Goal: Task Accomplishment & Management: Manage account settings

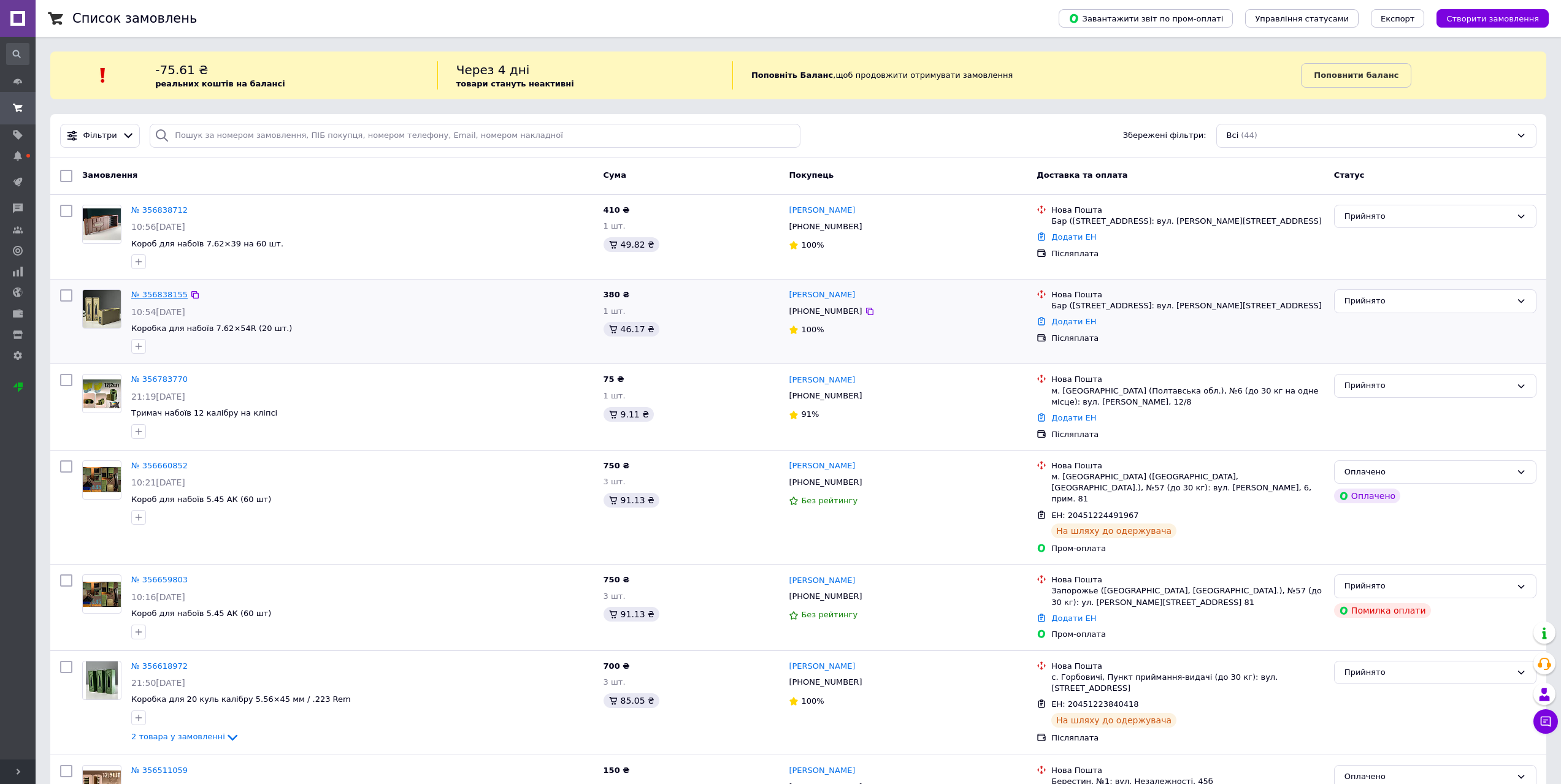
click at [159, 296] on link "№ 356838155" at bounding box center [159, 295] width 56 height 9
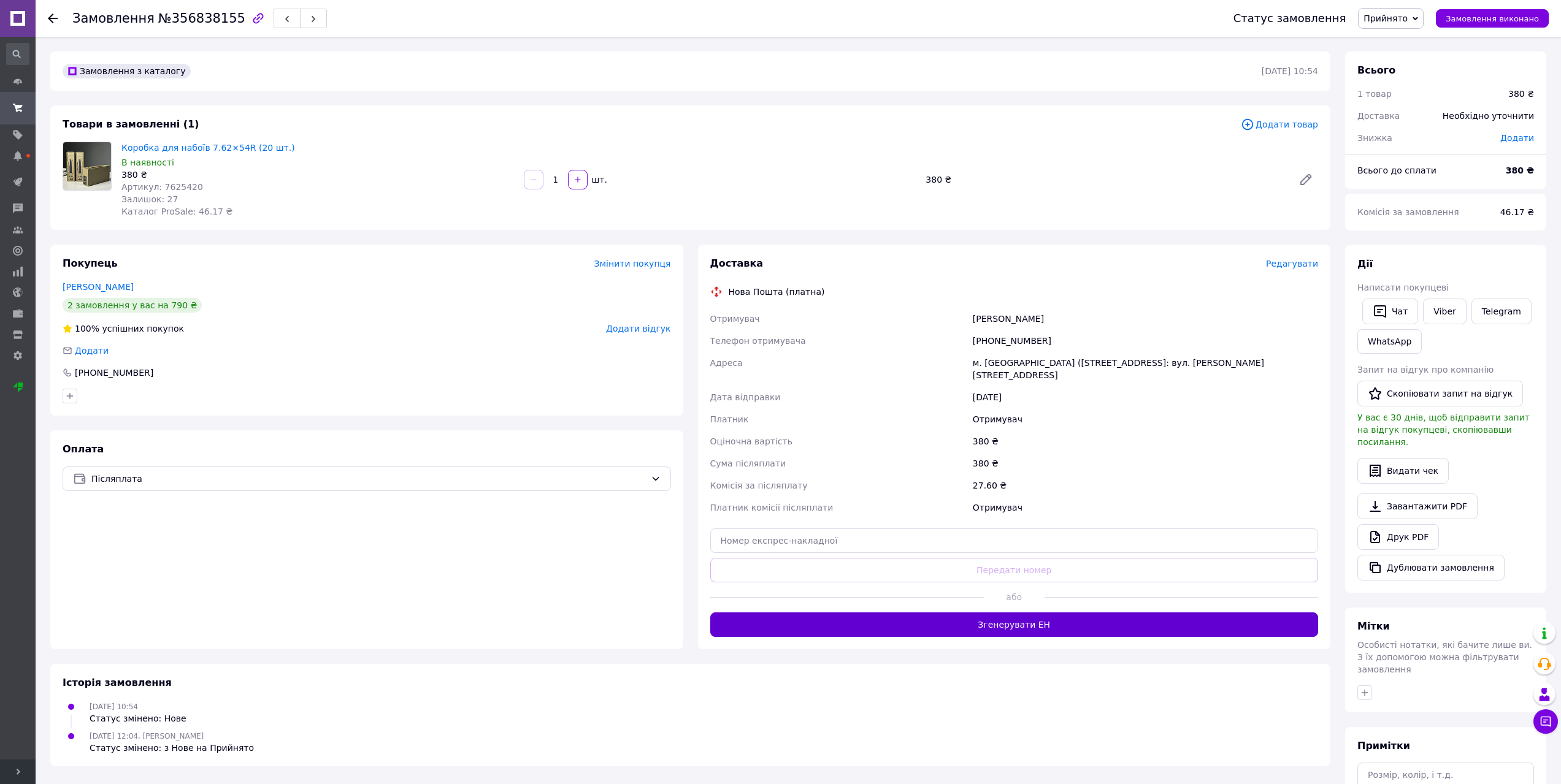
click at [1019, 613] on button "Згенерувати ЕН" at bounding box center [1013, 625] width 608 height 24
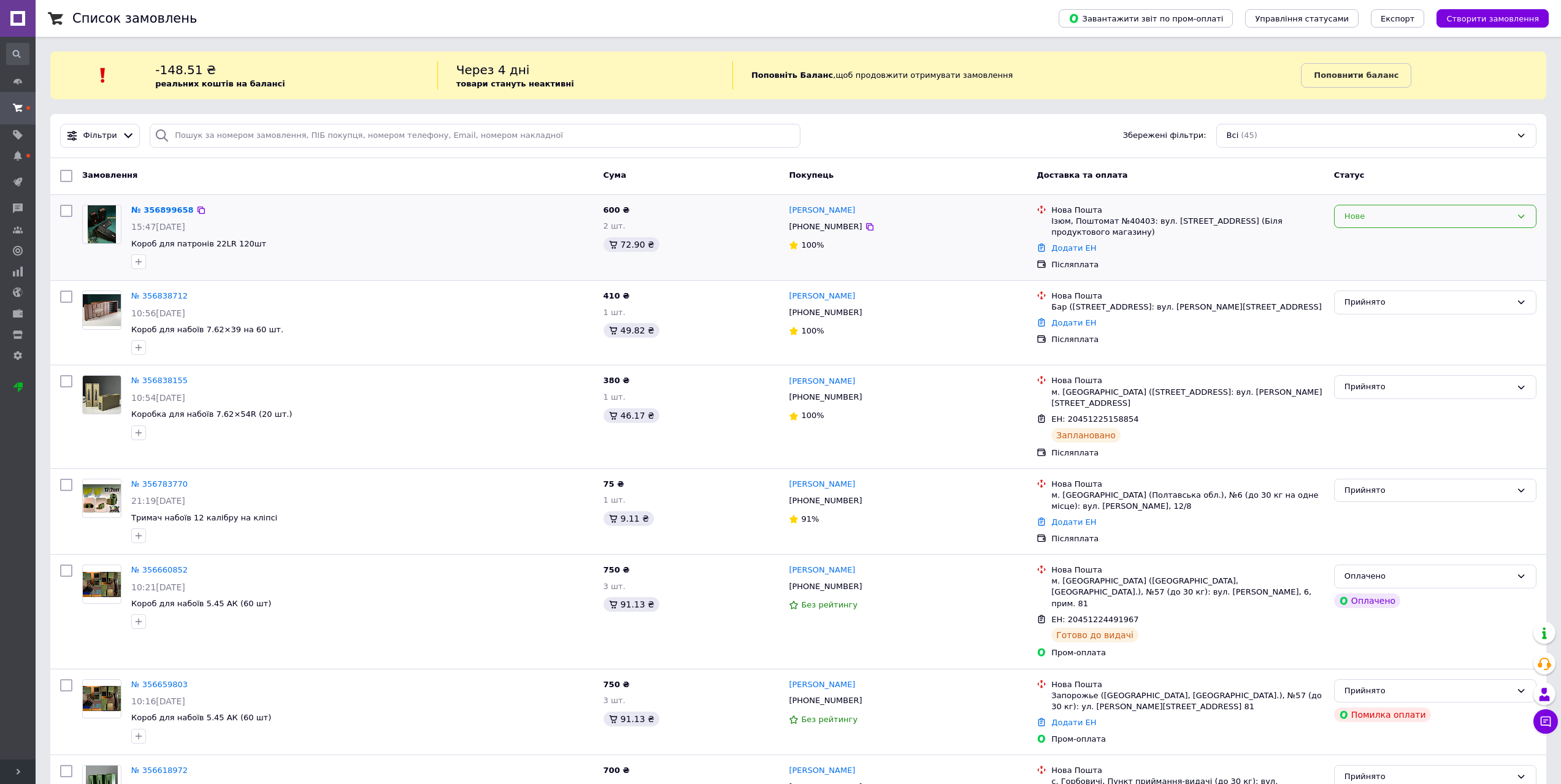
click at [1367, 220] on div "Нове" at bounding box center [1427, 217] width 167 height 13
click at [1361, 240] on li "Прийнято" at bounding box center [1435, 241] width 201 height 22
